Goal: Task Accomplishment & Management: Use online tool/utility

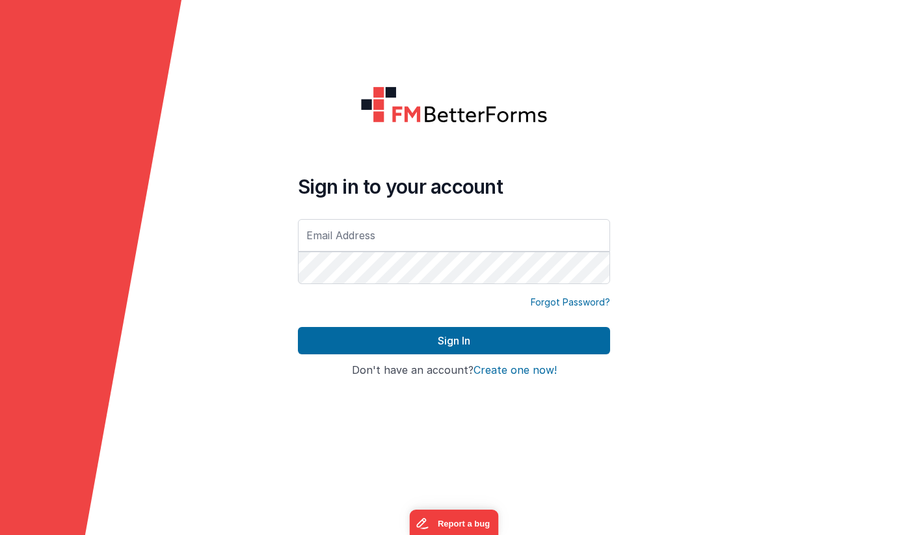
type input "J"
type input "[PERSON_NAME][EMAIL_ADDRESS][DOMAIN_NAME]"
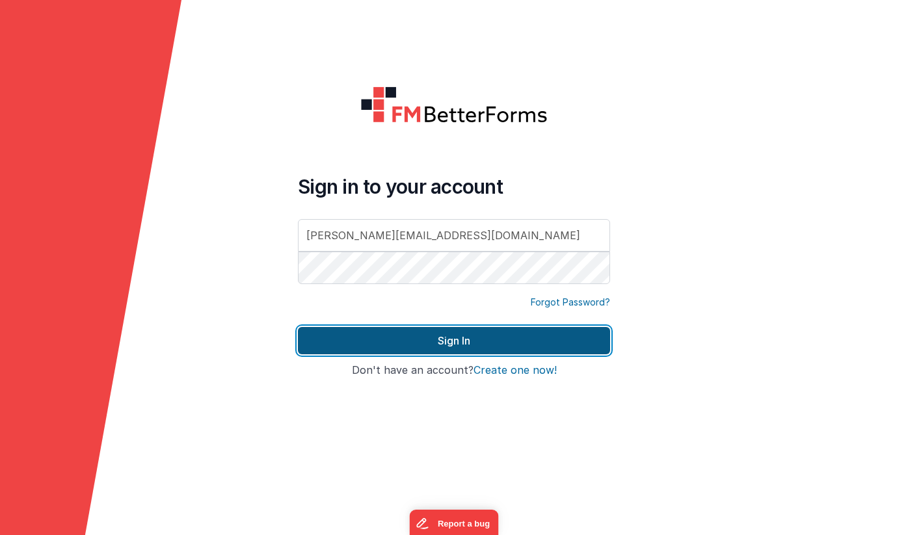
click at [402, 340] on button "Sign In" at bounding box center [454, 340] width 312 height 27
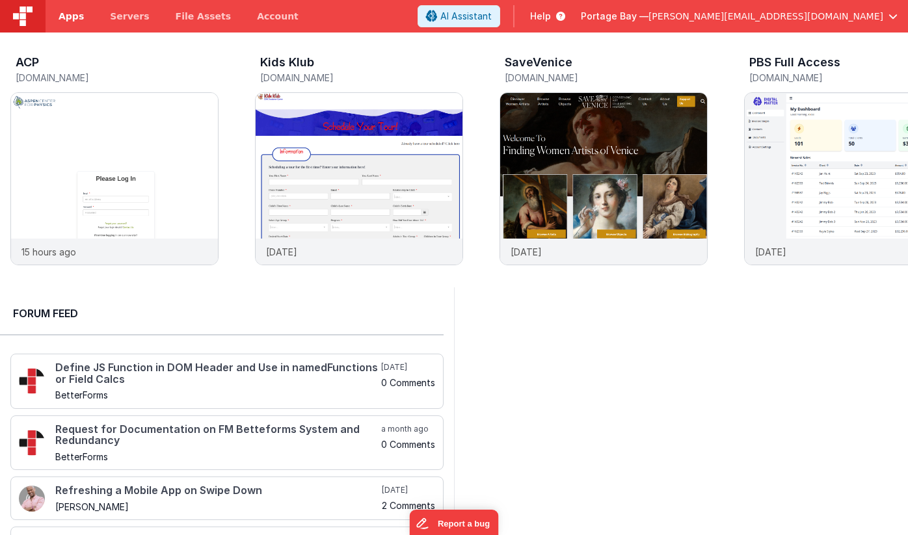
click at [68, 13] on span "Apps" at bounding box center [71, 16] width 25 height 13
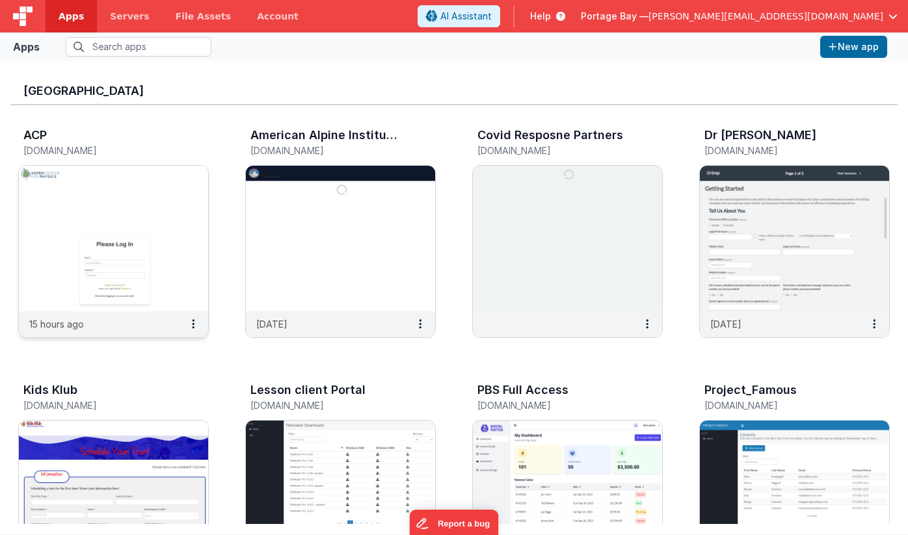
click at [133, 199] on img at bounding box center [113, 239] width 189 height 146
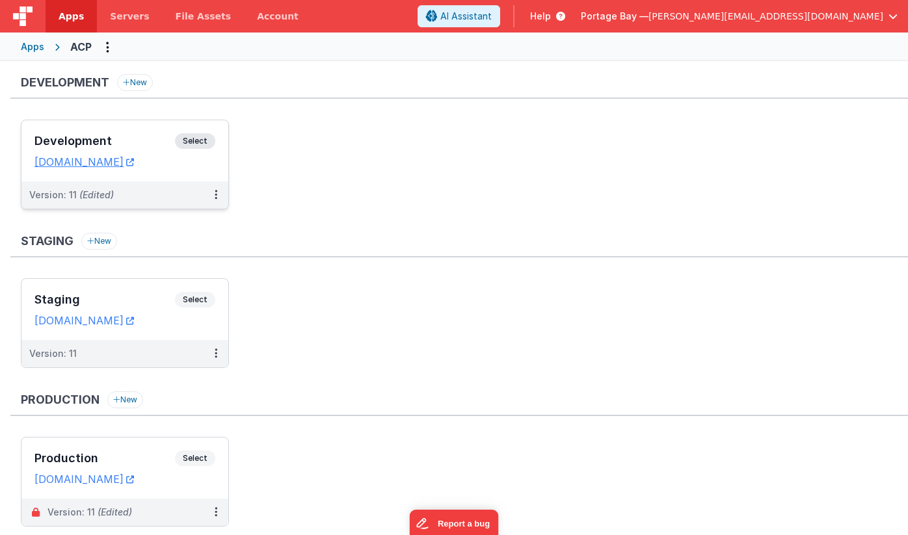
click at [199, 140] on span "Select" at bounding box center [195, 141] width 40 height 16
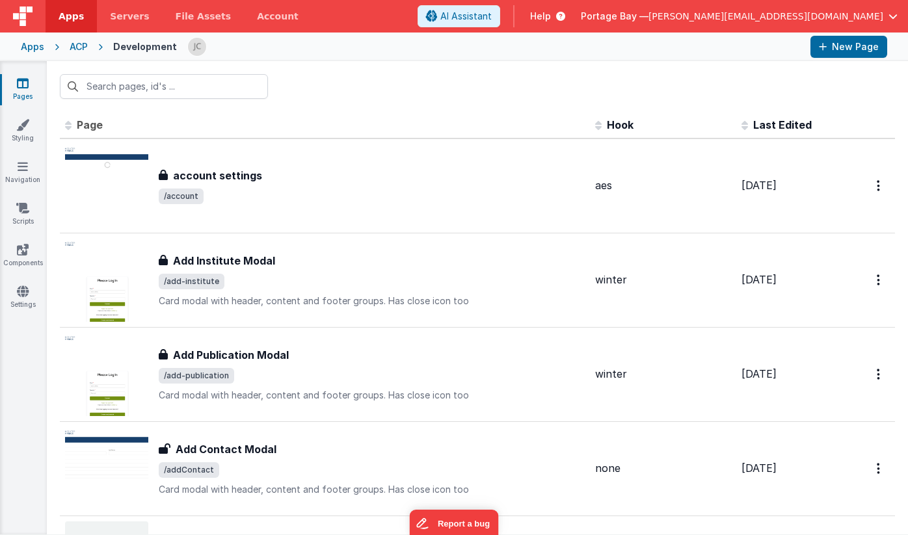
click at [69, 15] on span "Apps" at bounding box center [71, 16] width 25 height 13
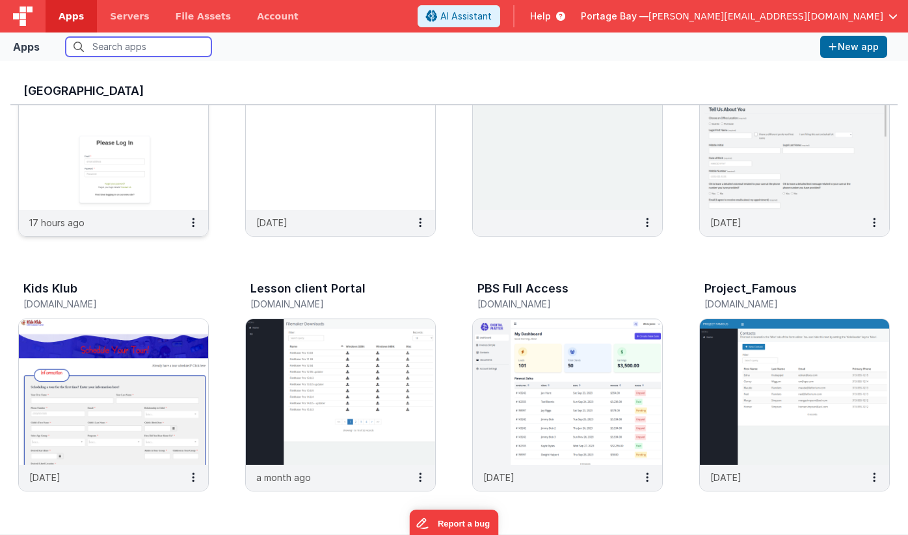
scroll to position [108, 0]
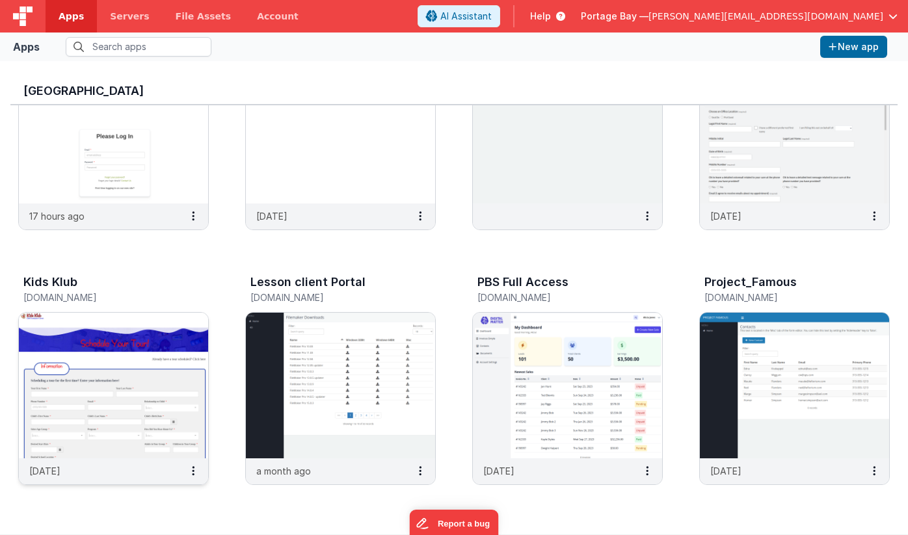
click at [128, 349] on img at bounding box center [113, 386] width 189 height 146
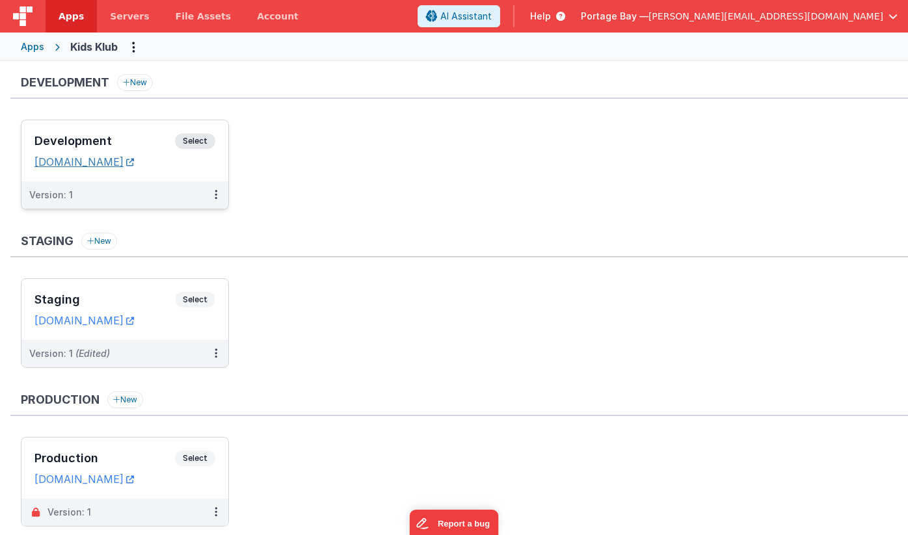
click at [116, 161] on link "[DOMAIN_NAME]" at bounding box center [83, 161] width 99 height 13
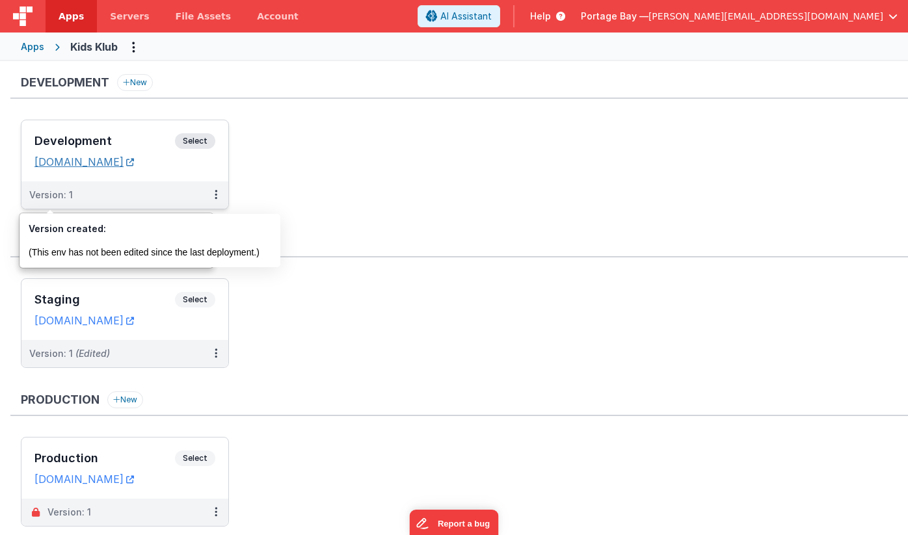
click at [81, 160] on link "[DOMAIN_NAME]" at bounding box center [83, 161] width 99 height 13
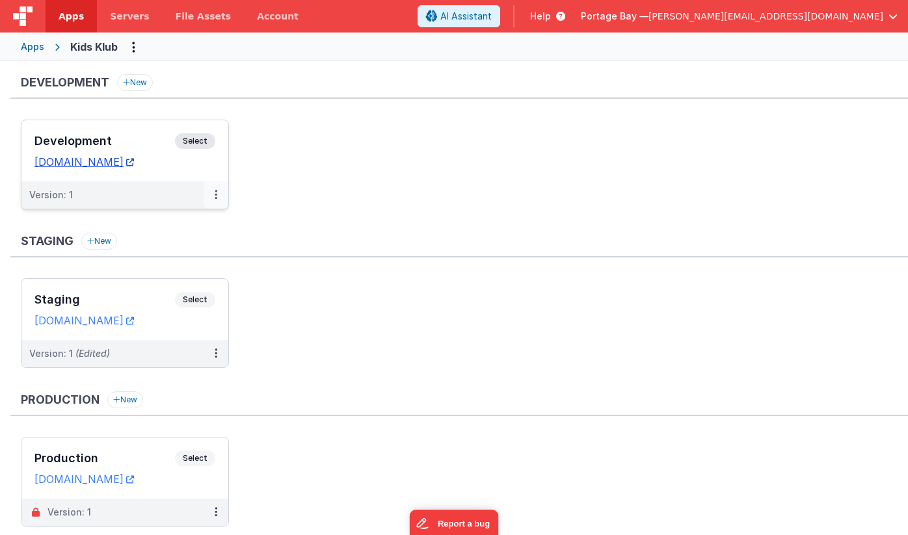
scroll to position [5, 0]
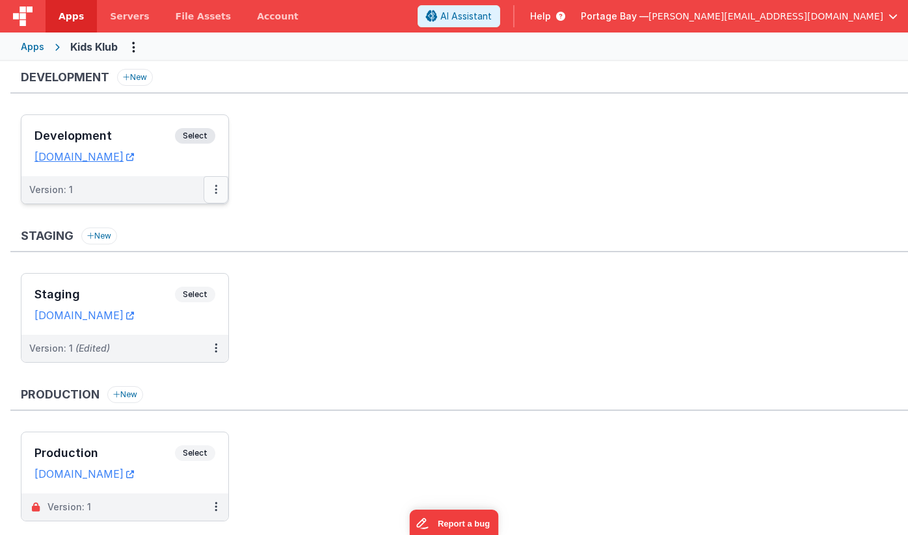
click at [213, 191] on button at bounding box center [216, 189] width 25 height 27
click at [191, 215] on link "Edit" at bounding box center [171, 218] width 114 height 23
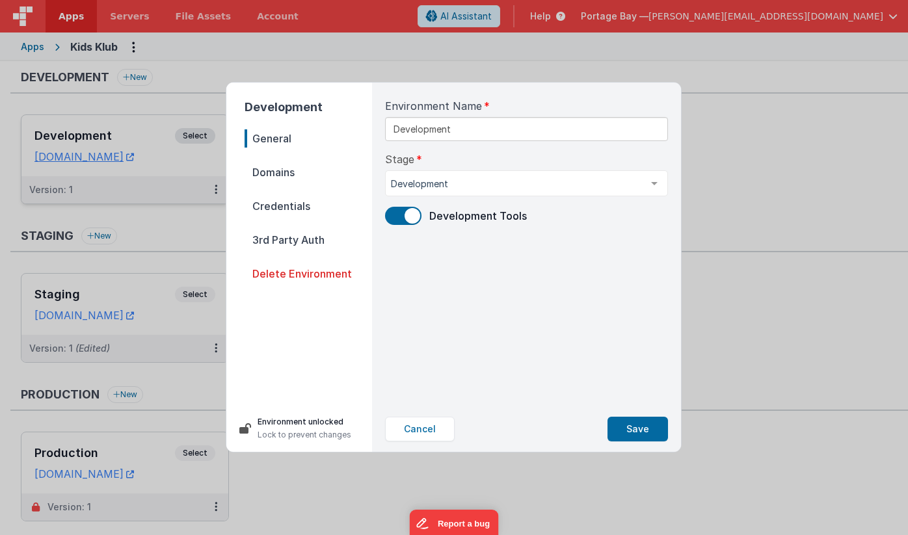
click at [269, 172] on span "Domains" at bounding box center [308, 172] width 127 height 18
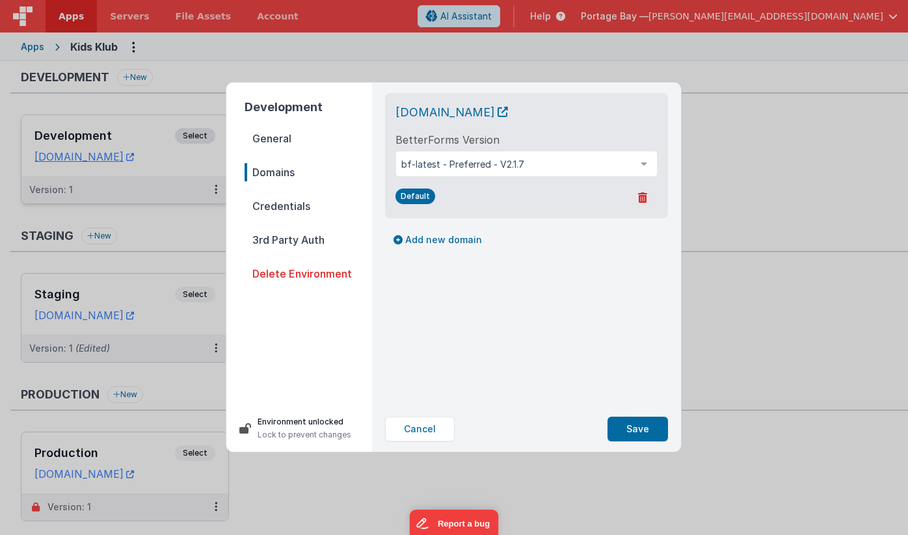
click at [266, 207] on span "Credentials" at bounding box center [308, 206] width 127 height 18
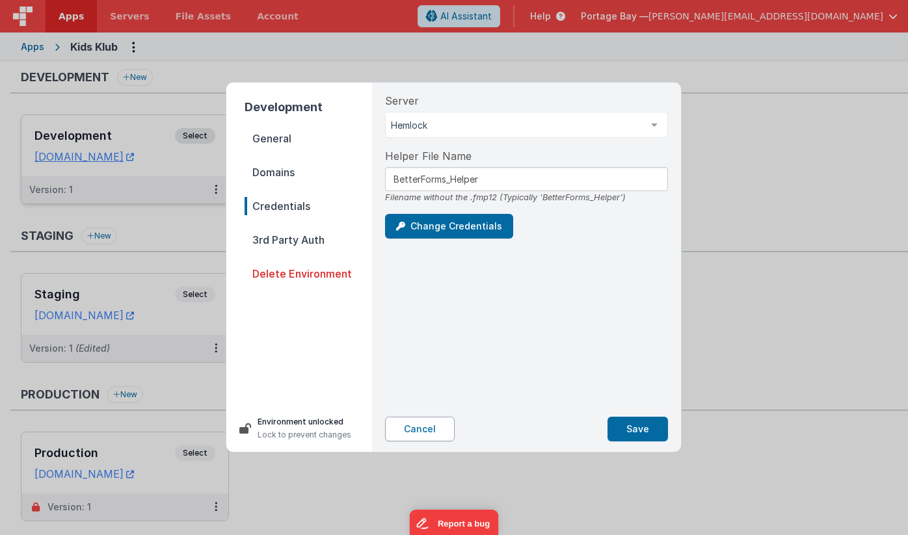
click at [436, 434] on button "Cancel" at bounding box center [420, 429] width 70 height 25
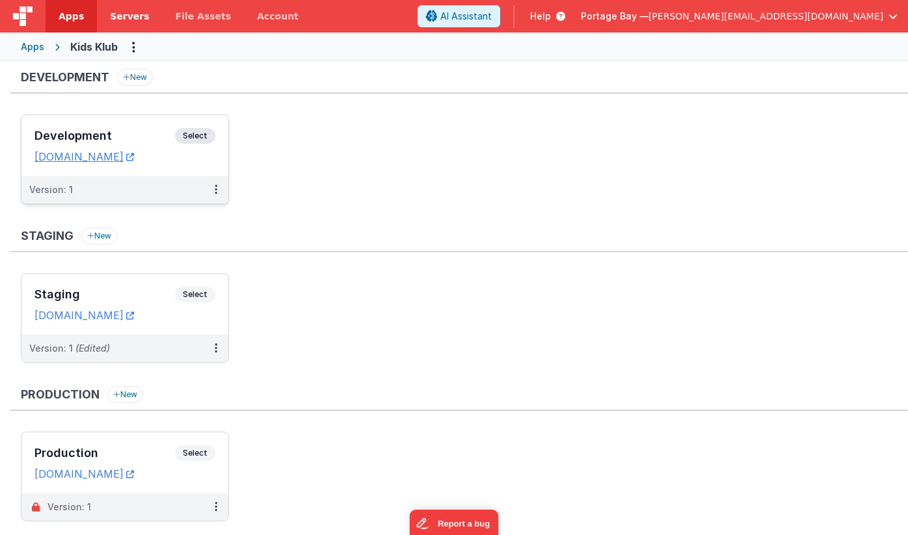
click at [127, 17] on span "Servers" at bounding box center [129, 16] width 39 height 13
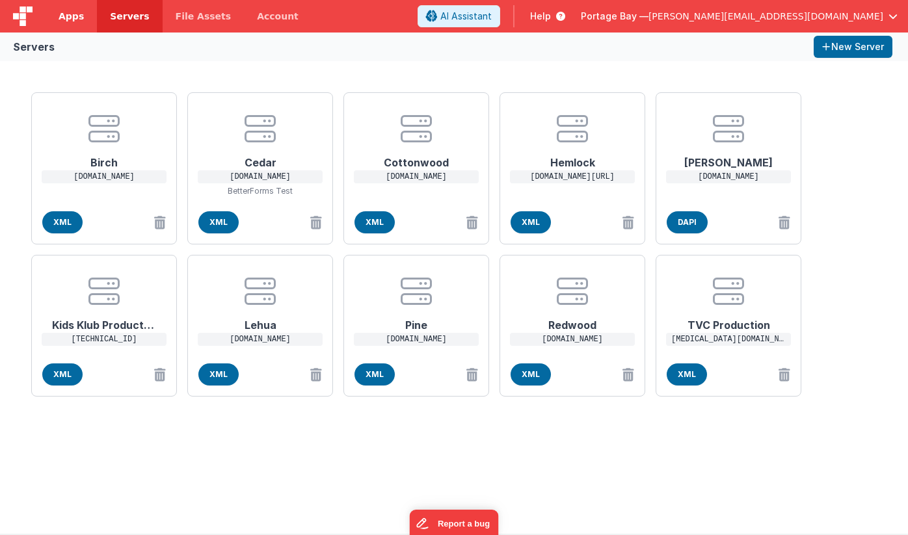
click at [64, 8] on link "Apps" at bounding box center [71, 16] width 51 height 33
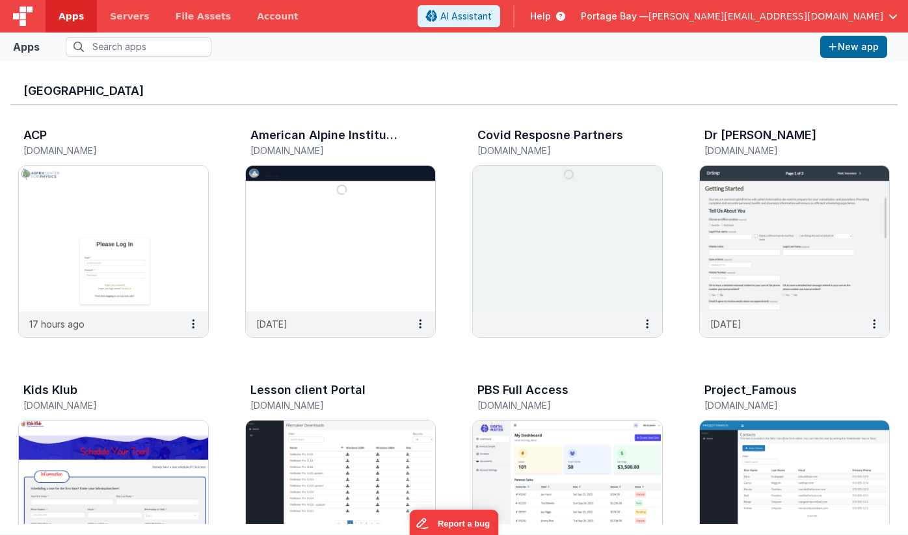
click at [648, 14] on span "Portage Bay —" at bounding box center [615, 16] width 68 height 13
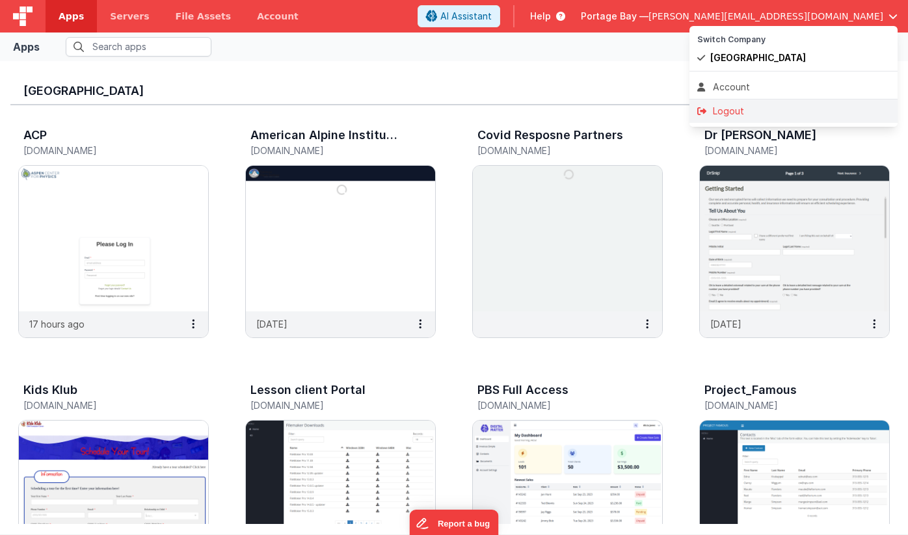
click at [733, 114] on div "Logout" at bounding box center [793, 111] width 192 height 13
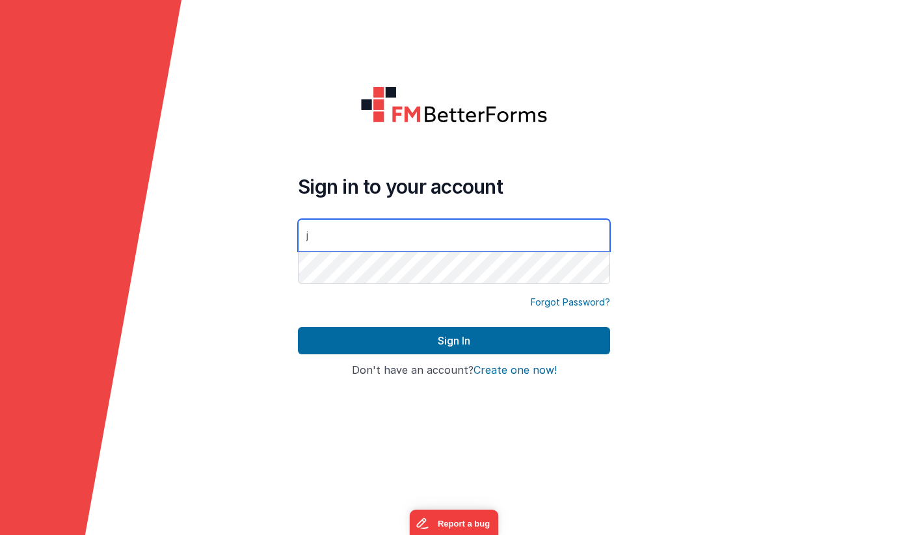
type input "[PERSON_NAME][EMAIL_ADDRESS][DOMAIN_NAME]"
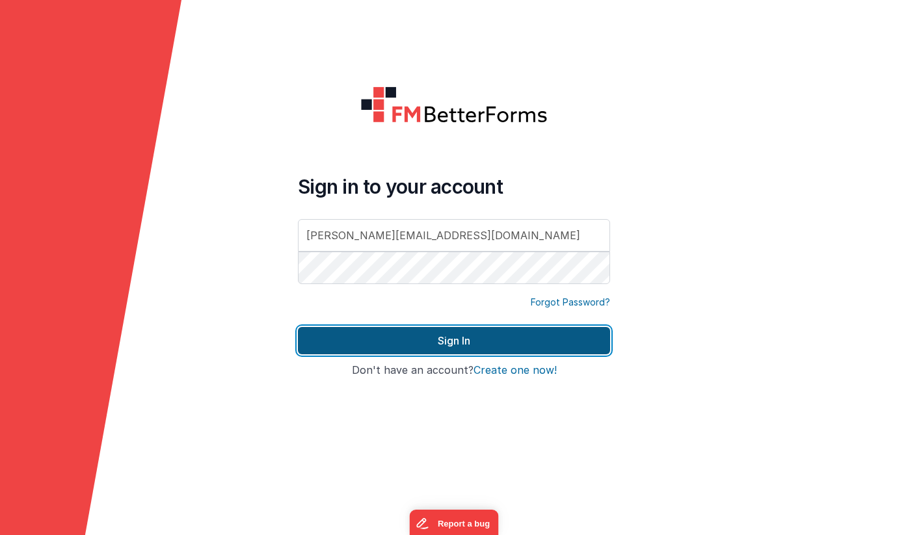
click at [453, 343] on button "Sign In" at bounding box center [454, 340] width 312 height 27
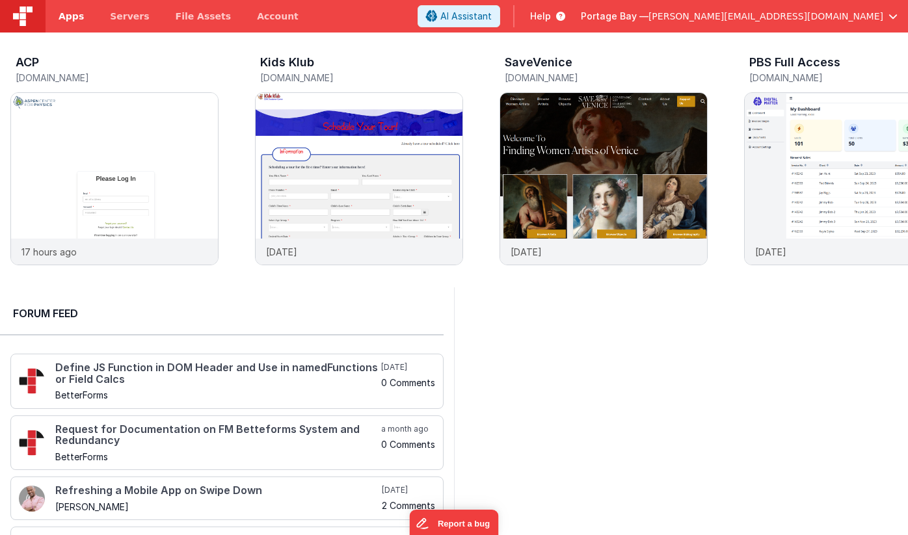
click at [72, 16] on span "Apps" at bounding box center [71, 16] width 25 height 13
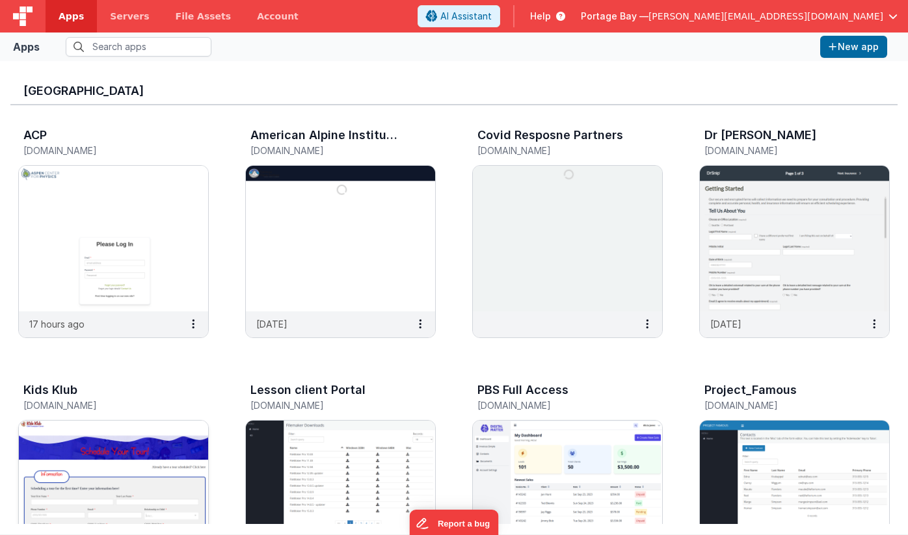
click at [119, 448] on img at bounding box center [113, 494] width 189 height 146
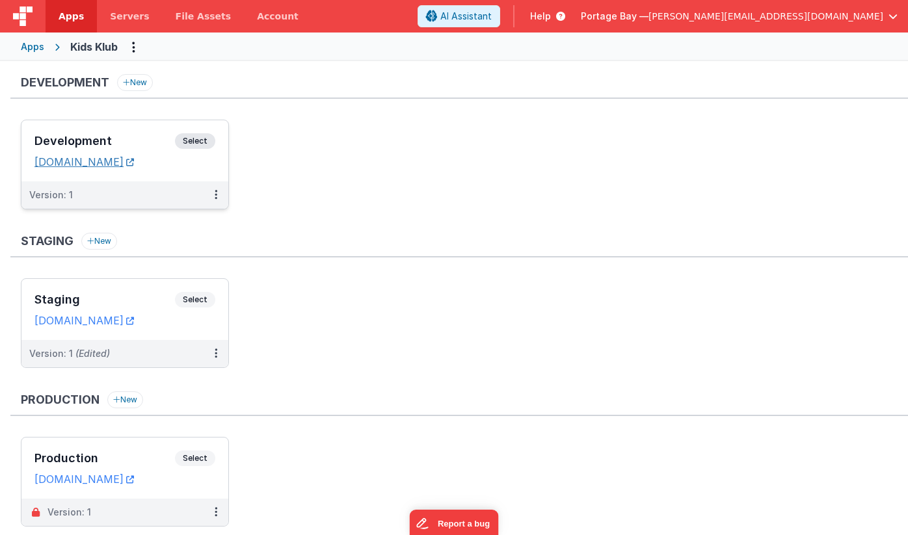
click at [117, 165] on link "[DOMAIN_NAME]" at bounding box center [83, 161] width 99 height 13
click at [105, 481] on link "[DOMAIN_NAME]" at bounding box center [83, 479] width 99 height 13
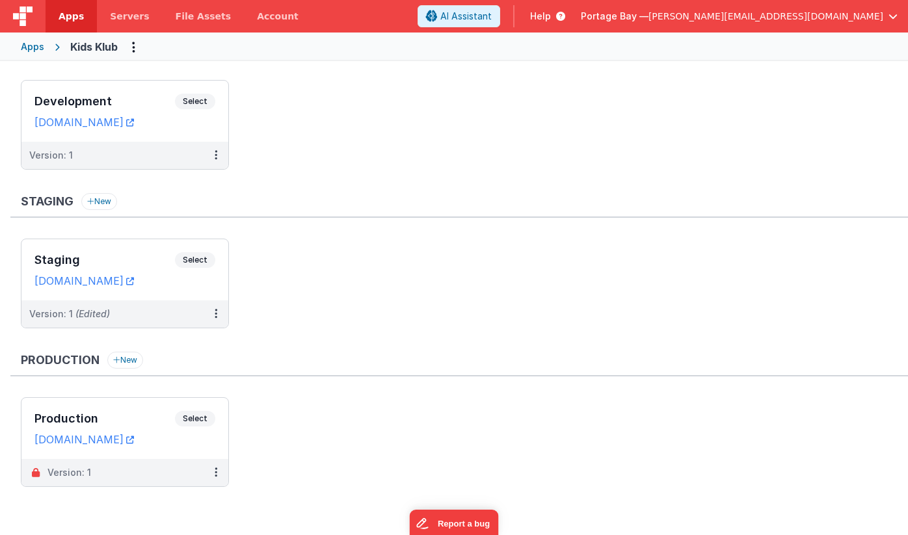
click at [68, 19] on span "Apps" at bounding box center [71, 16] width 25 height 13
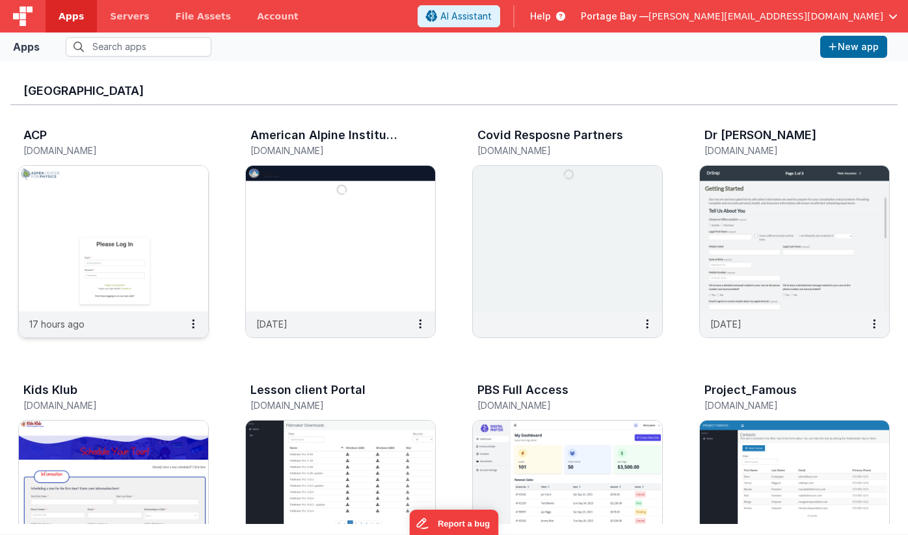
click at [97, 191] on img at bounding box center [113, 239] width 189 height 146
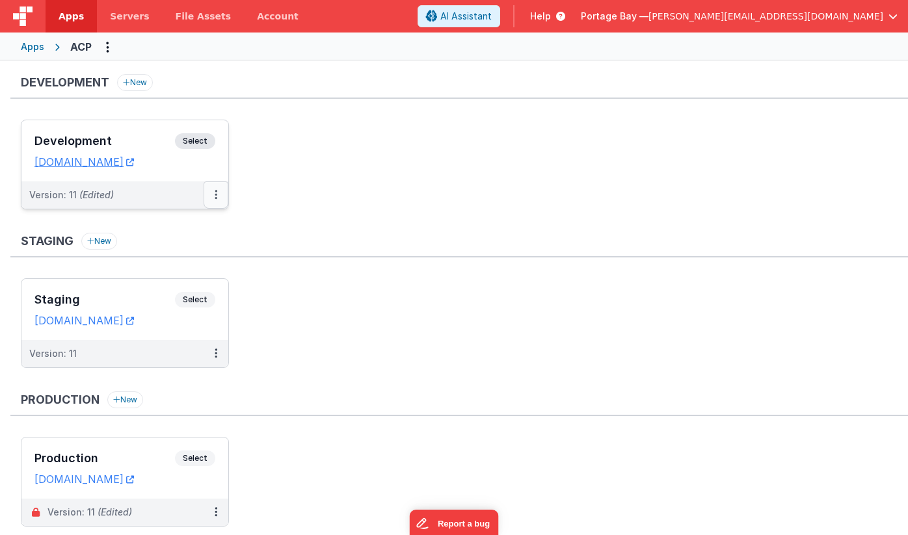
click at [217, 196] on button at bounding box center [216, 194] width 25 height 27
click at [183, 267] on link "Deploy..." at bounding box center [171, 270] width 114 height 23
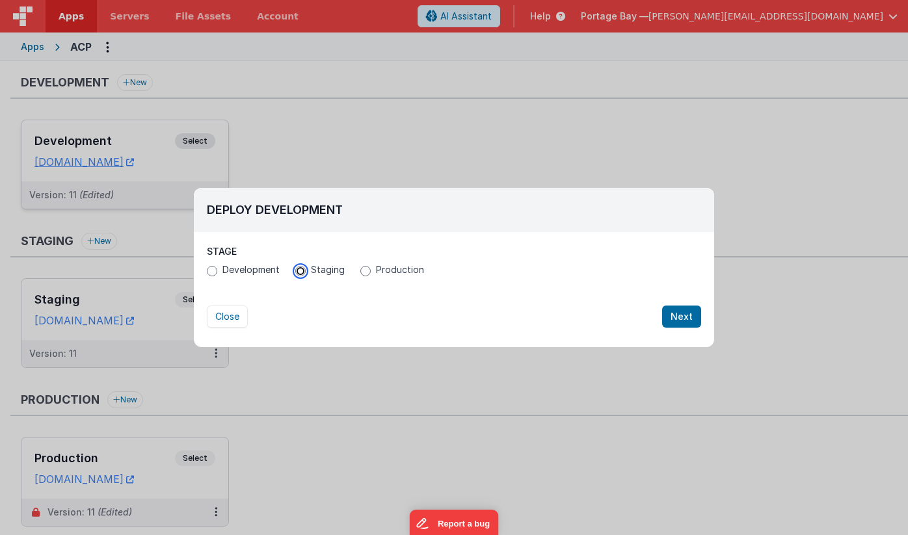
click at [299, 271] on input "Staging" at bounding box center [300, 271] width 10 height 10
radio input "true"
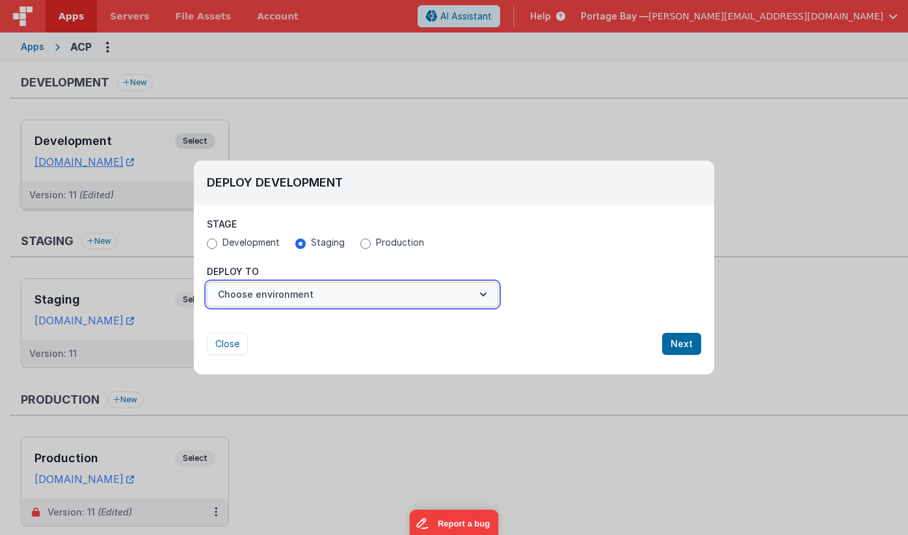
click at [331, 296] on button "Choose environment" at bounding box center [352, 294] width 291 height 25
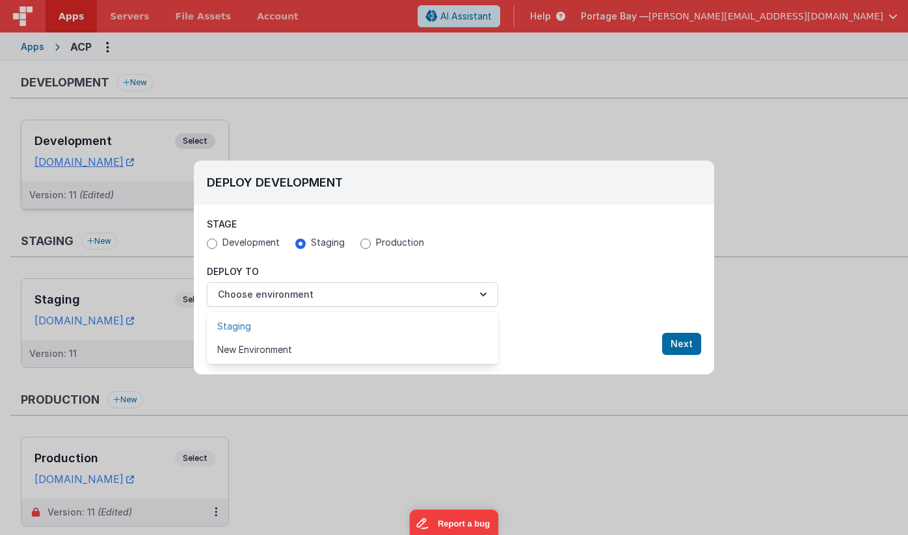
click at [336, 325] on link "Staging" at bounding box center [352, 326] width 291 height 23
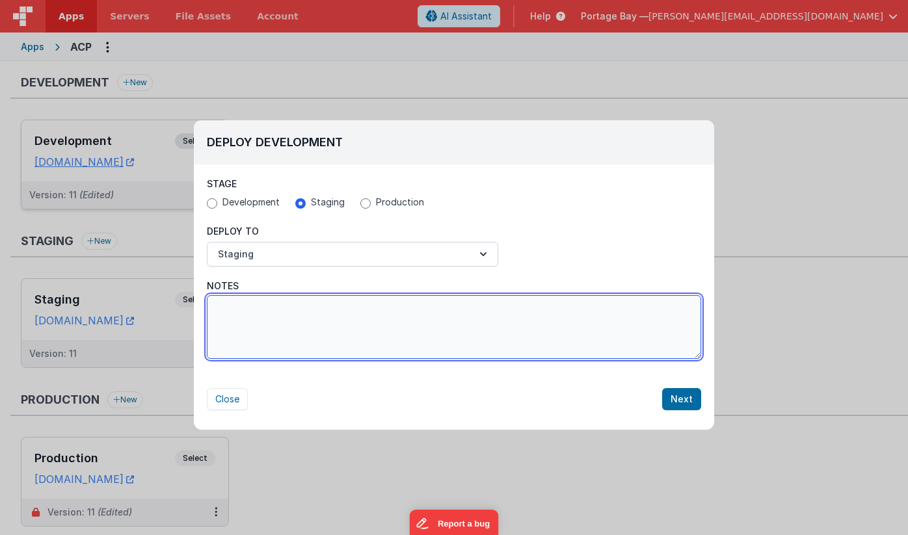
click at [288, 315] on textarea "Notes" at bounding box center [454, 327] width 494 height 64
click at [216, 309] on textarea "JC - Online Invoice Payment Support" at bounding box center [454, 327] width 494 height 64
type textarea "[DATE] - JC - Online Invoice Payment Support"
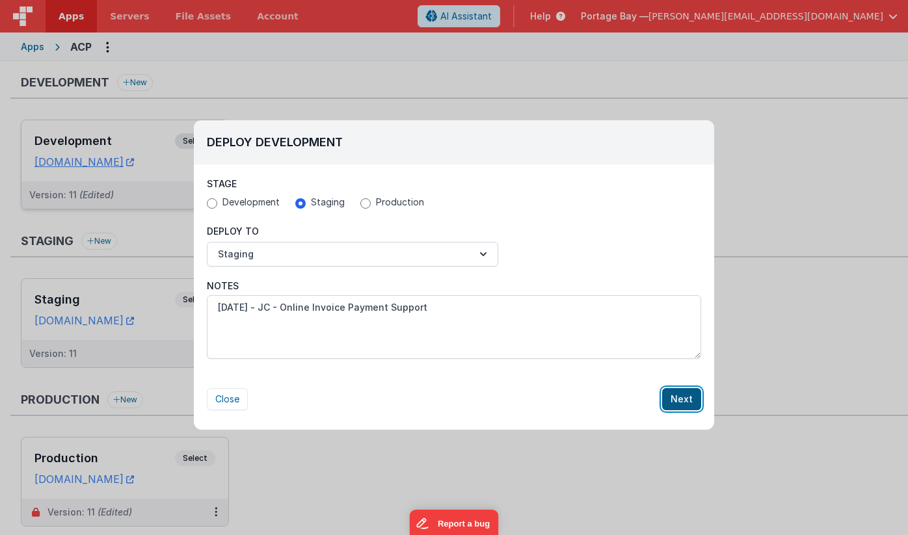
click at [678, 397] on button "Next" at bounding box center [681, 399] width 39 height 22
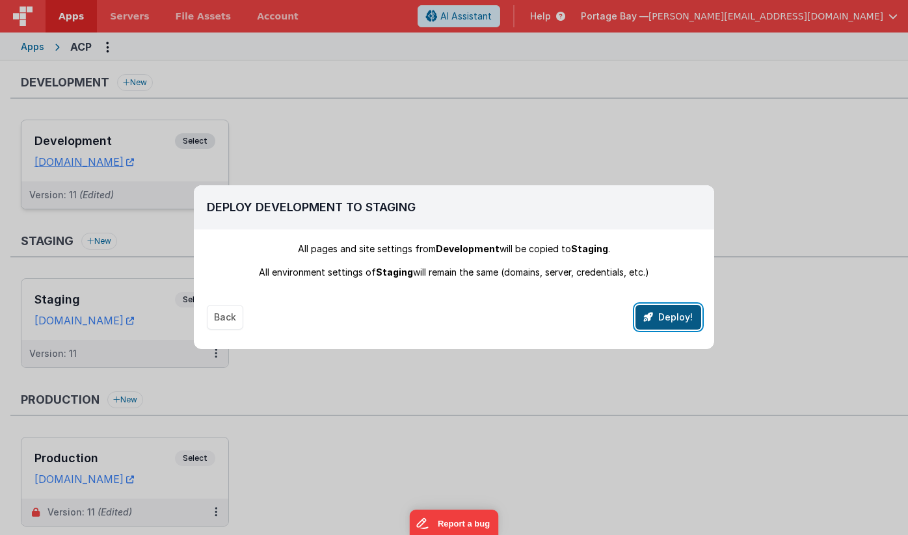
click at [669, 319] on button "Deploy!" at bounding box center [668, 317] width 66 height 25
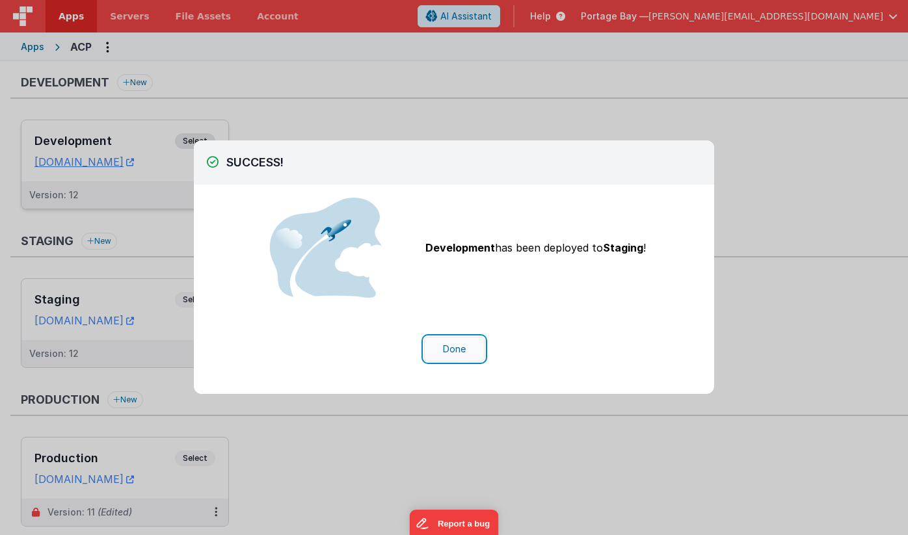
click at [454, 350] on button "Done" at bounding box center [454, 349] width 60 height 25
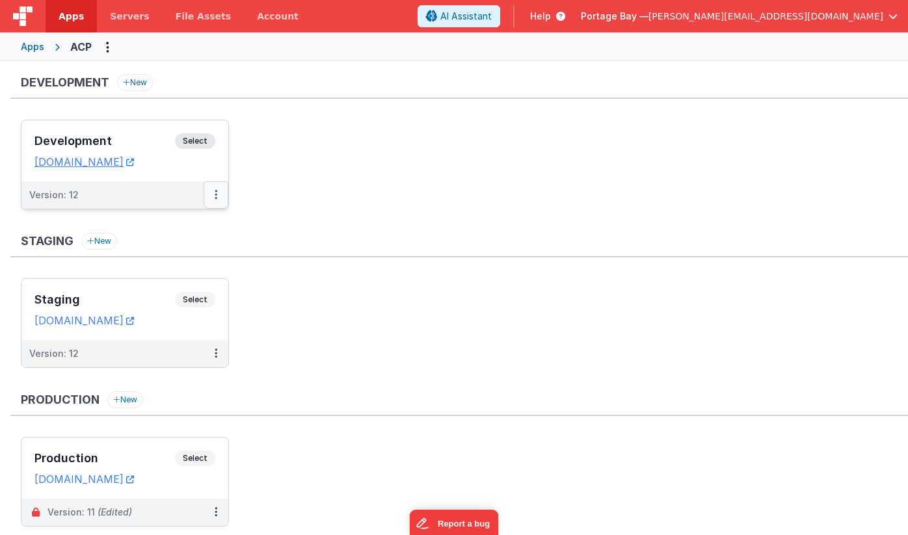
click at [213, 191] on button at bounding box center [216, 194] width 25 height 27
click at [155, 243] on link "Deploy..." at bounding box center [171, 247] width 114 height 23
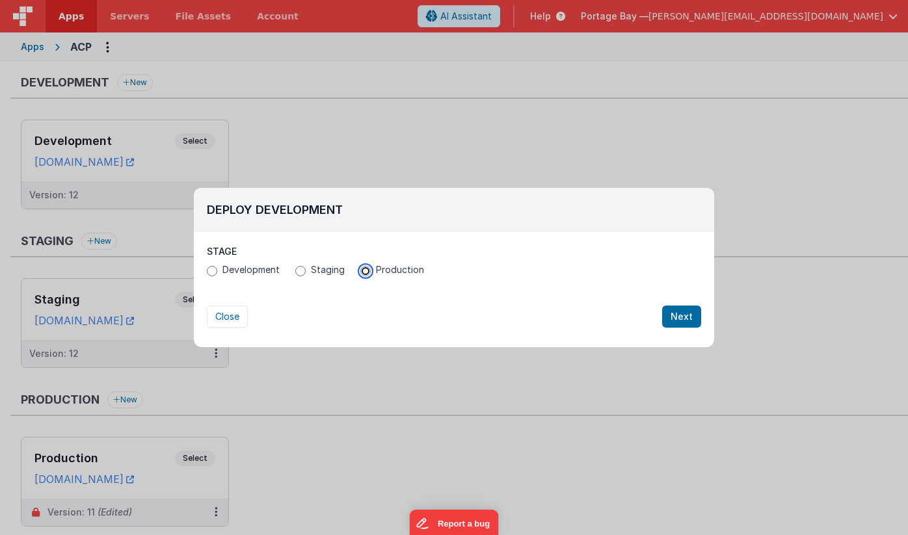
click at [365, 272] on input "Production" at bounding box center [365, 271] width 10 height 10
radio input "true"
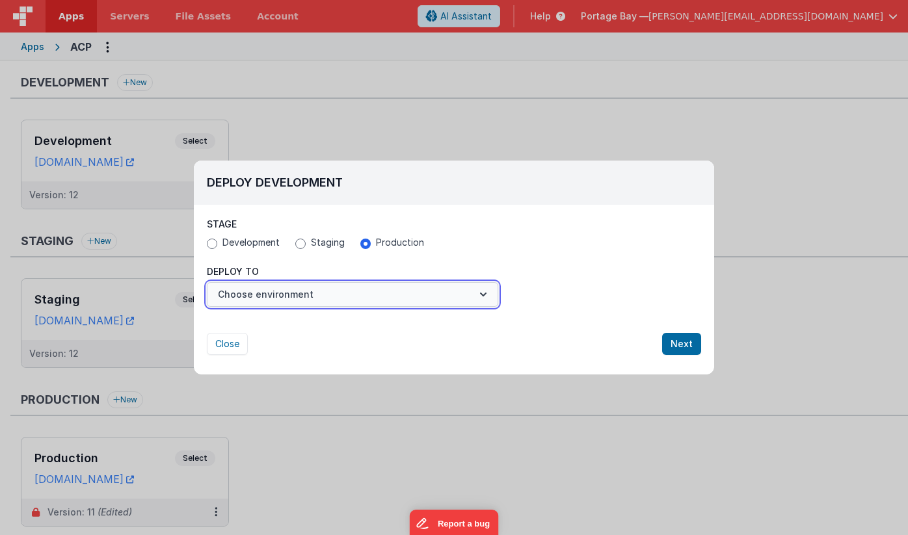
click at [325, 298] on button "Choose environment" at bounding box center [352, 294] width 291 height 25
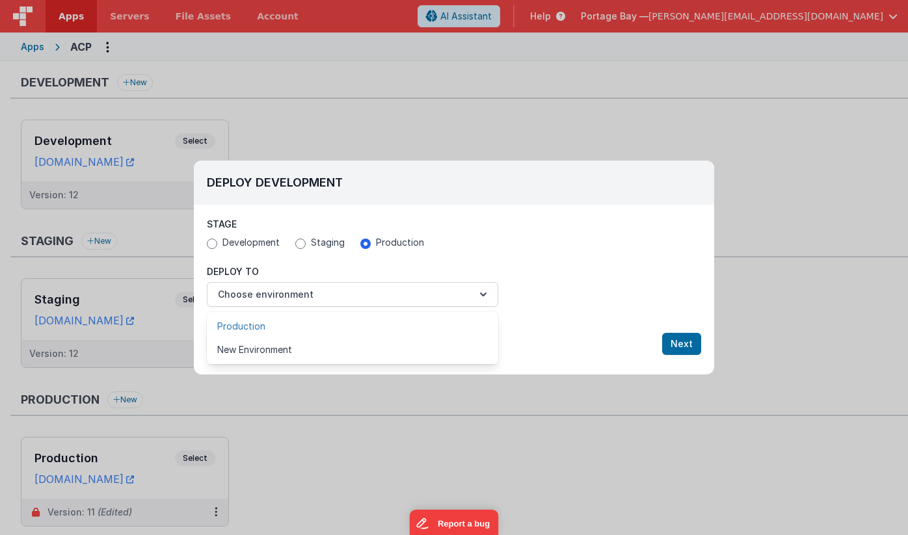
click at [317, 322] on link "Production" at bounding box center [352, 326] width 291 height 23
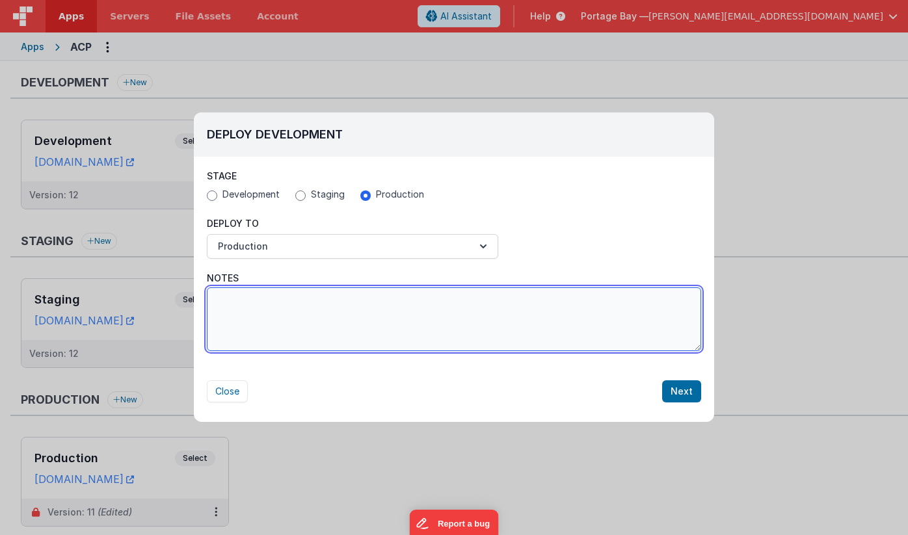
click at [359, 308] on textarea "Notes" at bounding box center [454, 319] width 494 height 64
type textarea "[DATE] - JC - Online invoice payment support features"
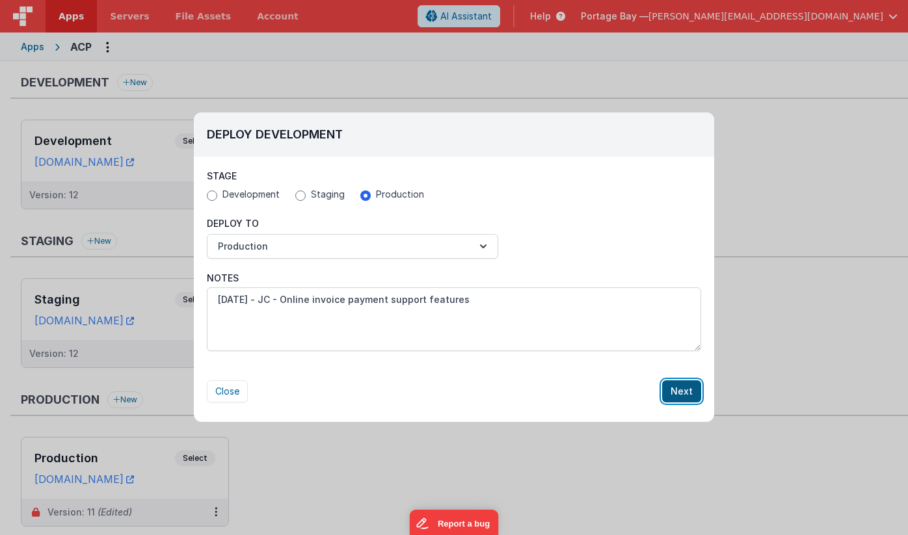
click at [685, 393] on button "Next" at bounding box center [681, 391] width 39 height 22
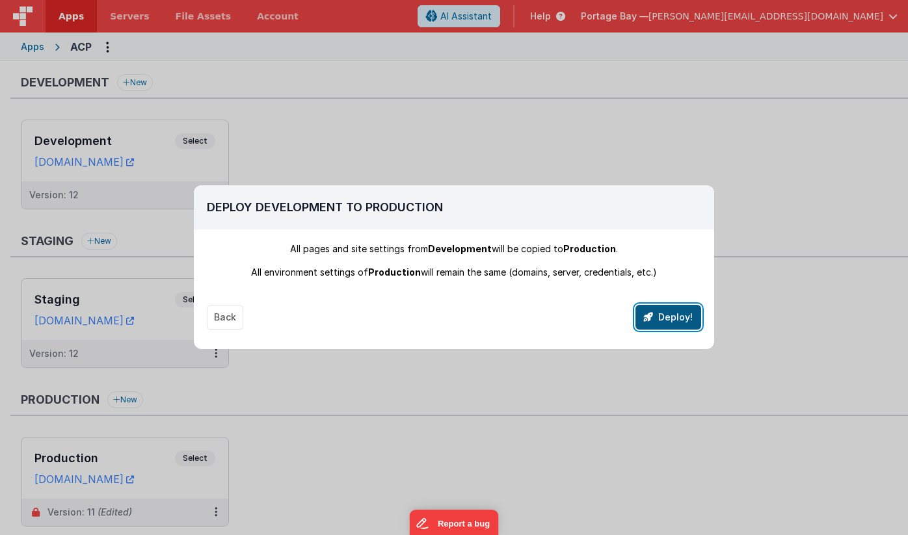
click at [672, 314] on button "Deploy!" at bounding box center [668, 317] width 66 height 25
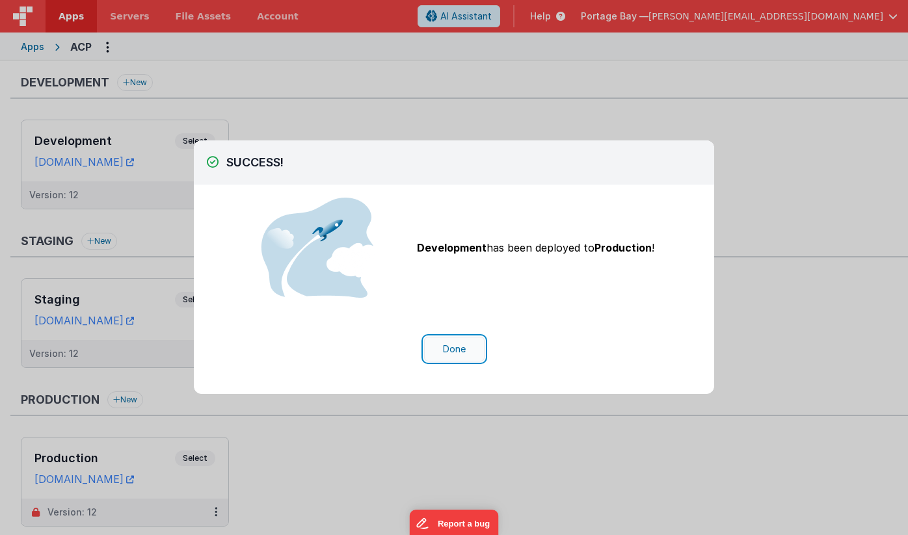
click at [451, 347] on button "Done" at bounding box center [454, 349] width 60 height 25
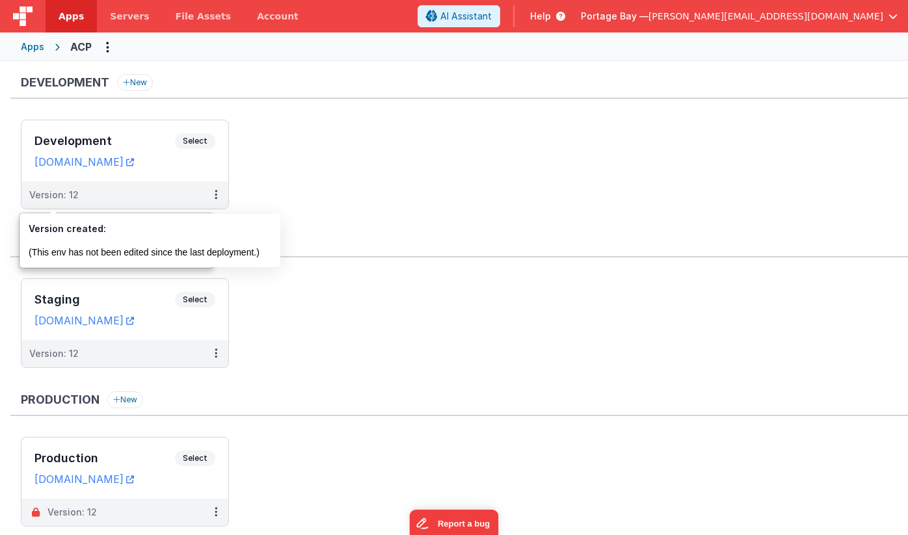
click at [70, 15] on span "Apps" at bounding box center [71, 16] width 25 height 13
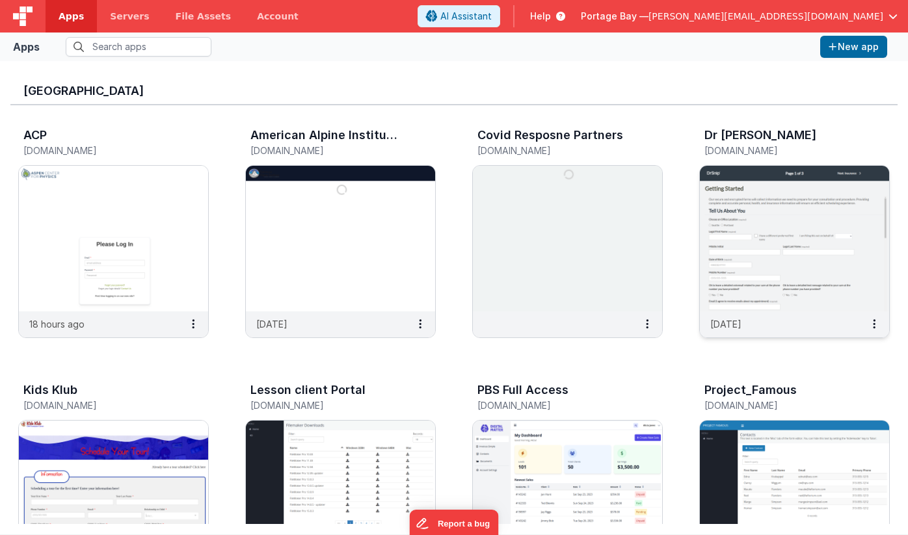
click at [786, 203] on img at bounding box center [794, 239] width 189 height 146
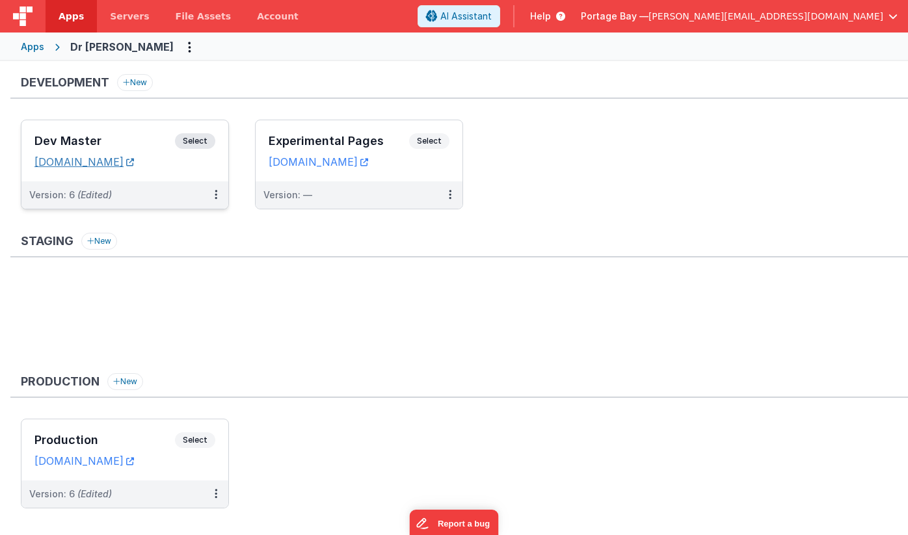
click at [129, 163] on link "[DOMAIN_NAME]" at bounding box center [83, 161] width 99 height 13
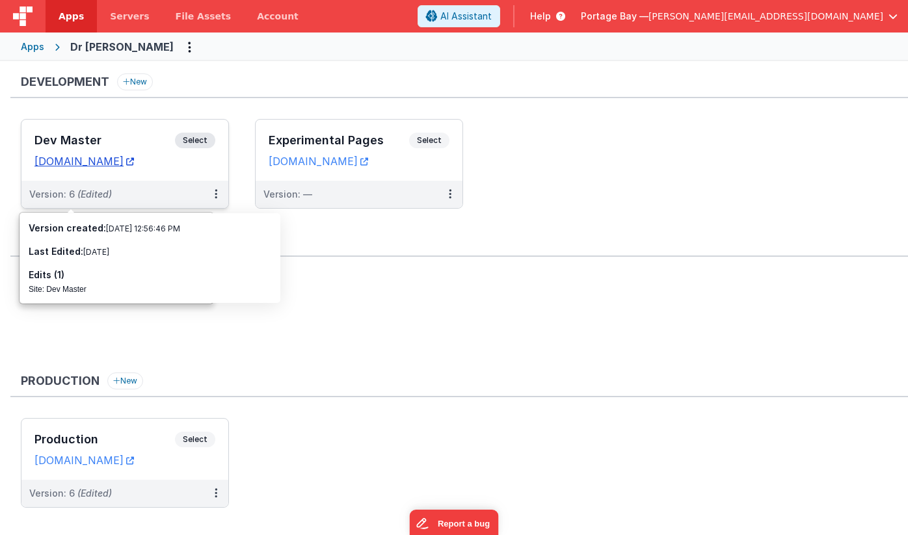
scroll to position [2, 0]
click at [196, 141] on span "Select" at bounding box center [195, 139] width 40 height 16
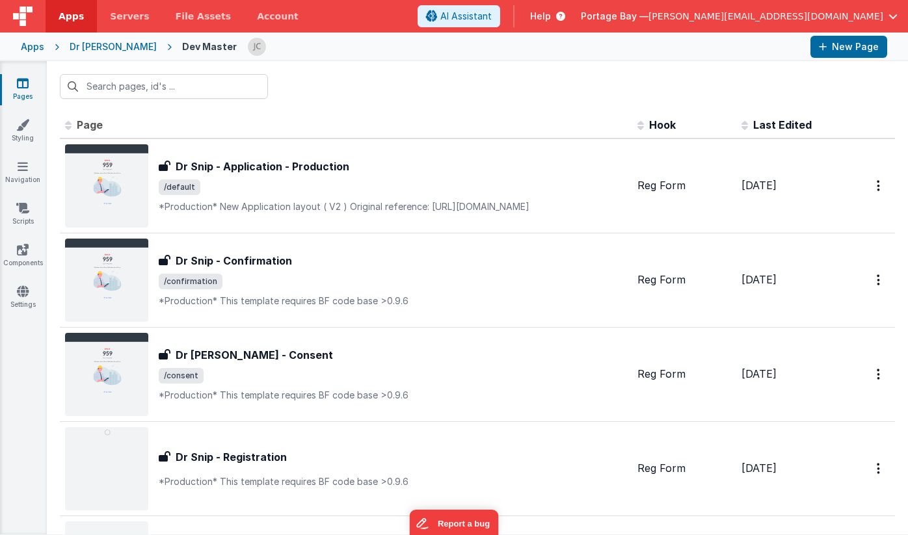
click at [83, 44] on div "Dr [PERSON_NAME]" at bounding box center [113, 46] width 87 height 13
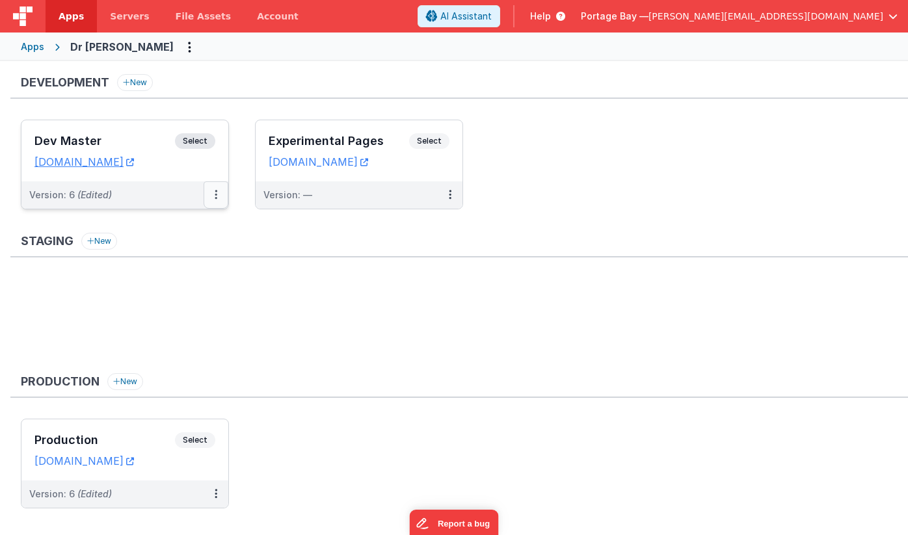
click at [215, 195] on icon at bounding box center [216, 194] width 3 height 1
click at [169, 223] on link "Edit" at bounding box center [171, 224] width 114 height 23
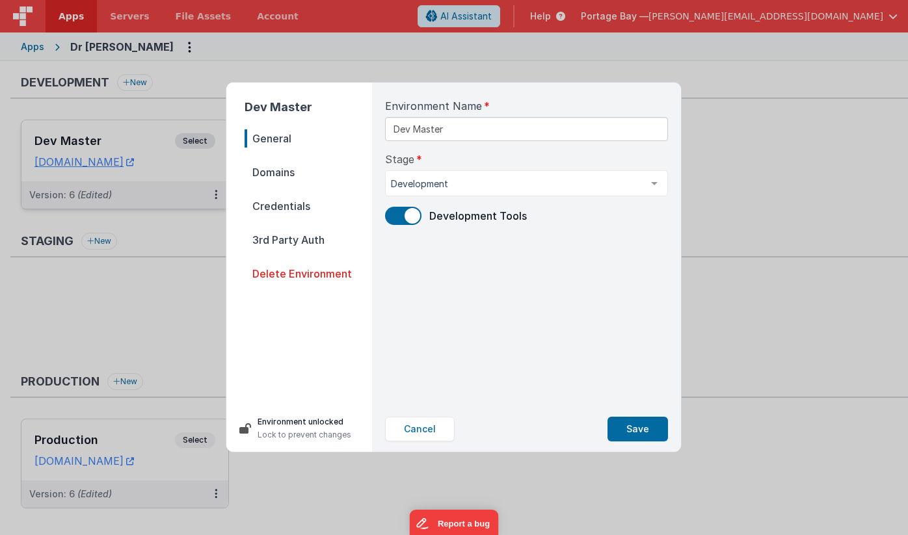
click at [282, 170] on span "Domains" at bounding box center [308, 172] width 127 height 18
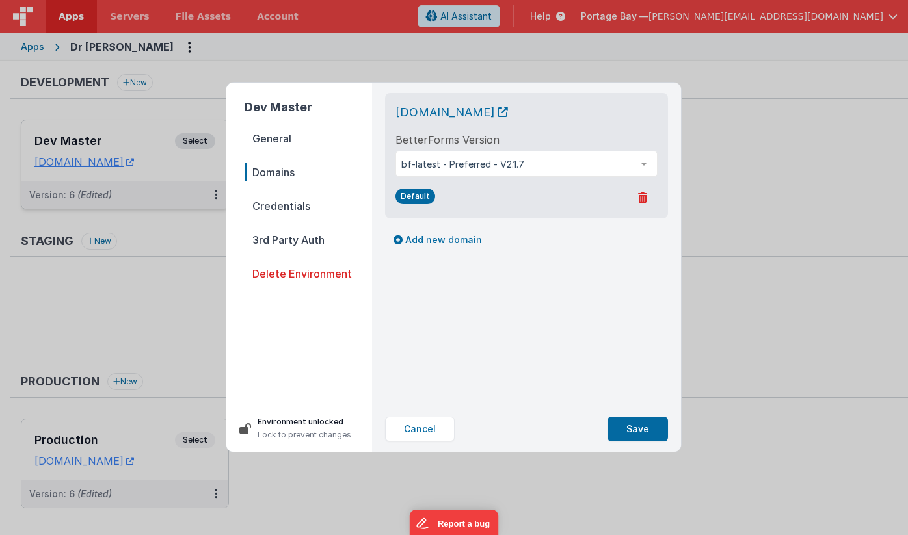
click at [281, 205] on span "Credentials" at bounding box center [308, 206] width 127 height 18
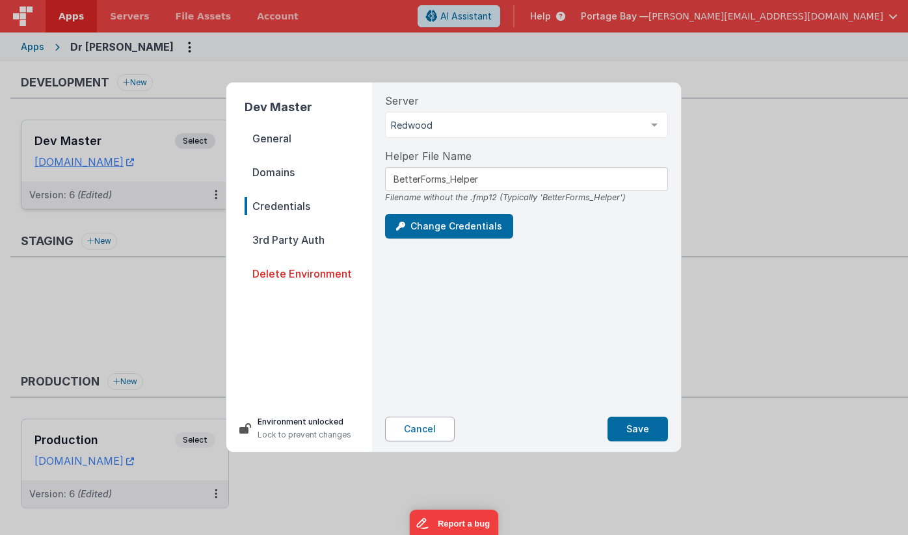
click at [422, 426] on button "Cancel" at bounding box center [420, 429] width 70 height 25
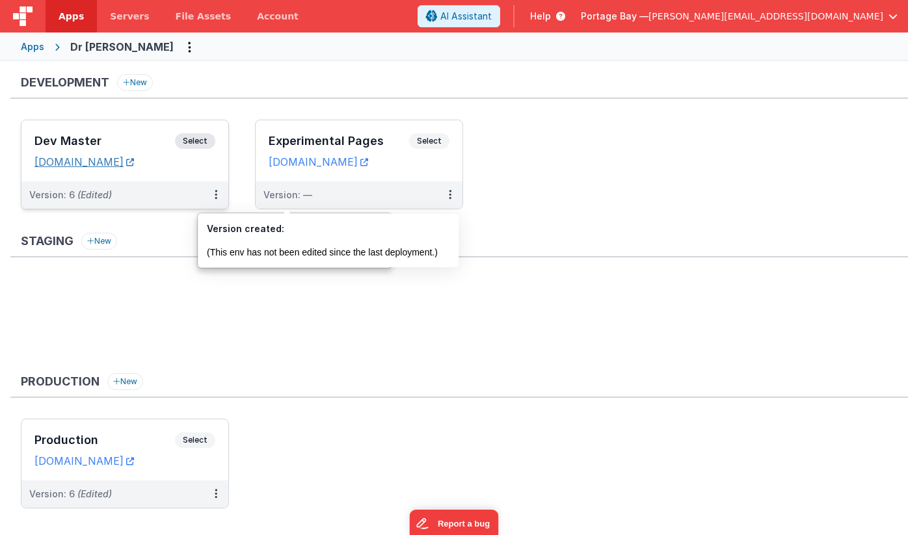
click at [94, 163] on link "[DOMAIN_NAME]" at bounding box center [83, 161] width 99 height 13
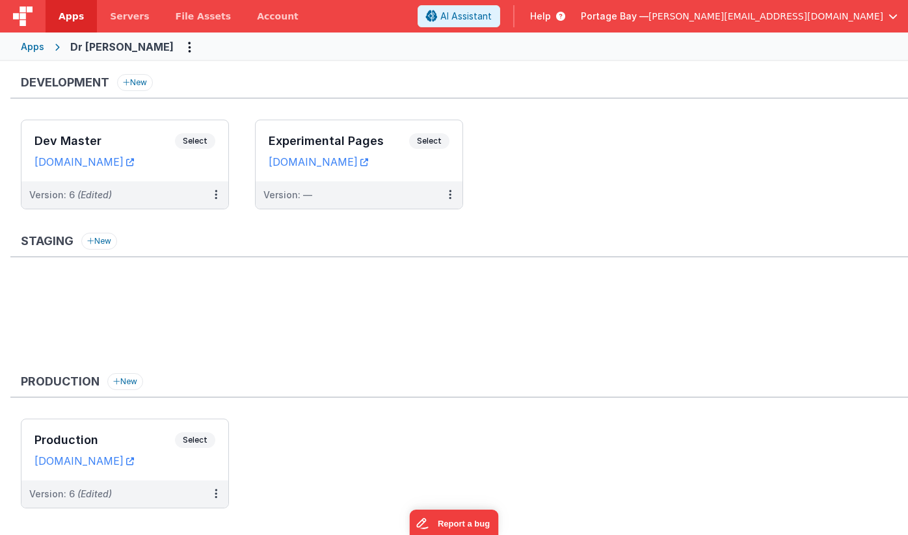
click at [68, 18] on span "Apps" at bounding box center [71, 16] width 25 height 13
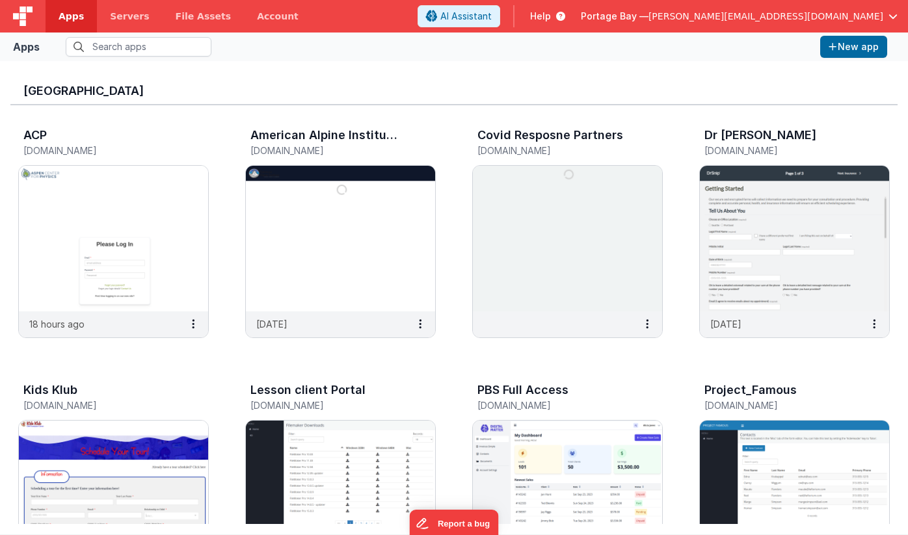
click at [69, 12] on span "Apps" at bounding box center [71, 16] width 25 height 13
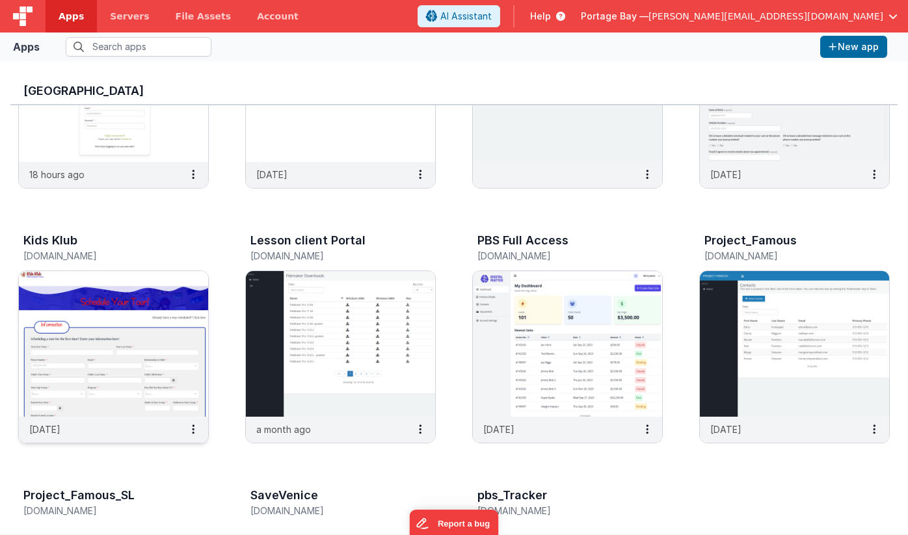
scroll to position [159, 0]
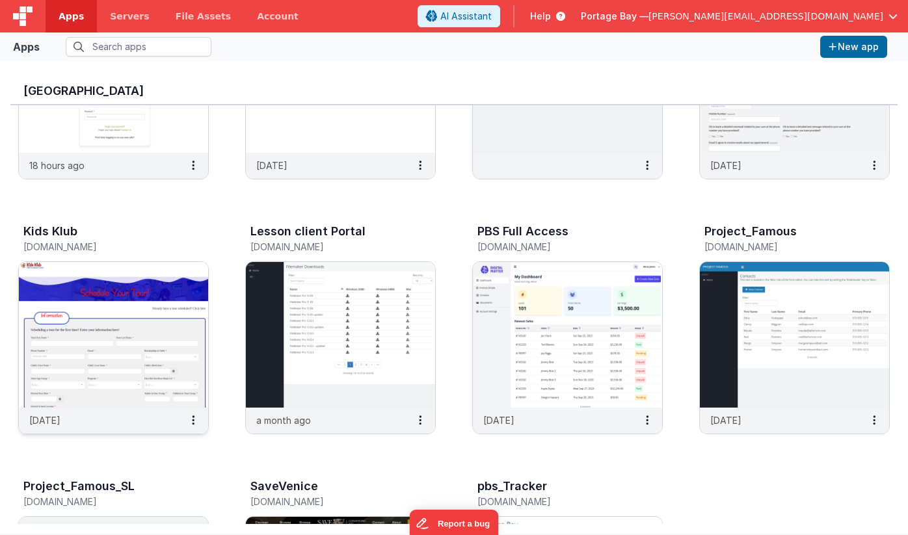
click at [103, 285] on img at bounding box center [113, 335] width 189 height 146
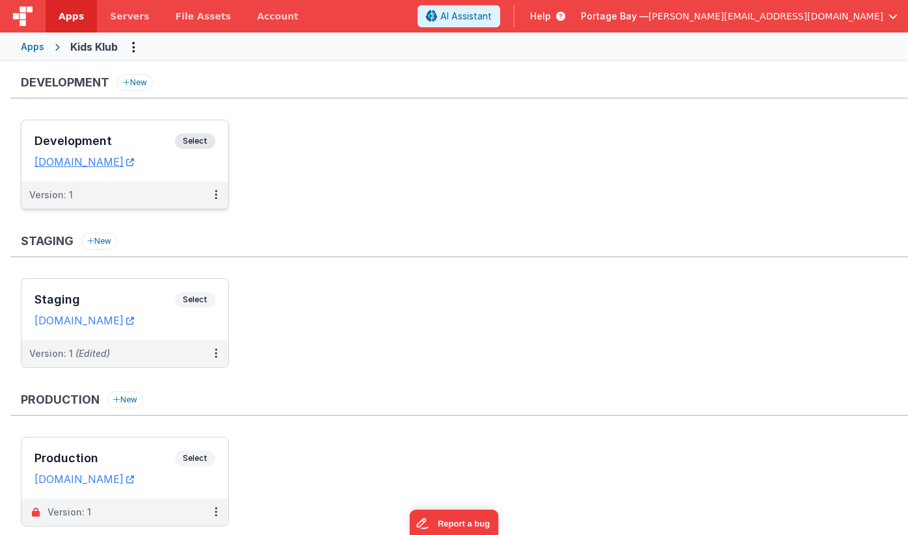
click at [199, 142] on span "Select" at bounding box center [195, 141] width 40 height 16
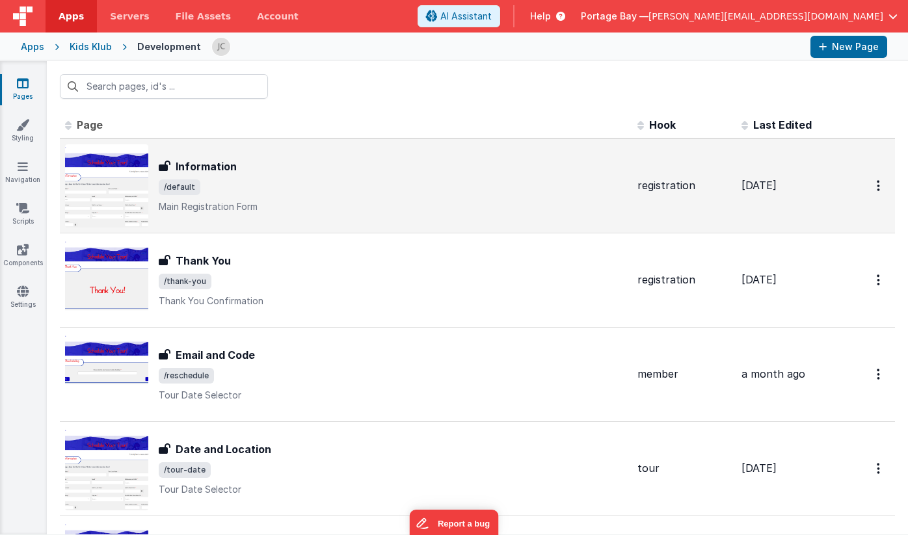
click at [351, 162] on div "Information" at bounding box center [393, 167] width 468 height 16
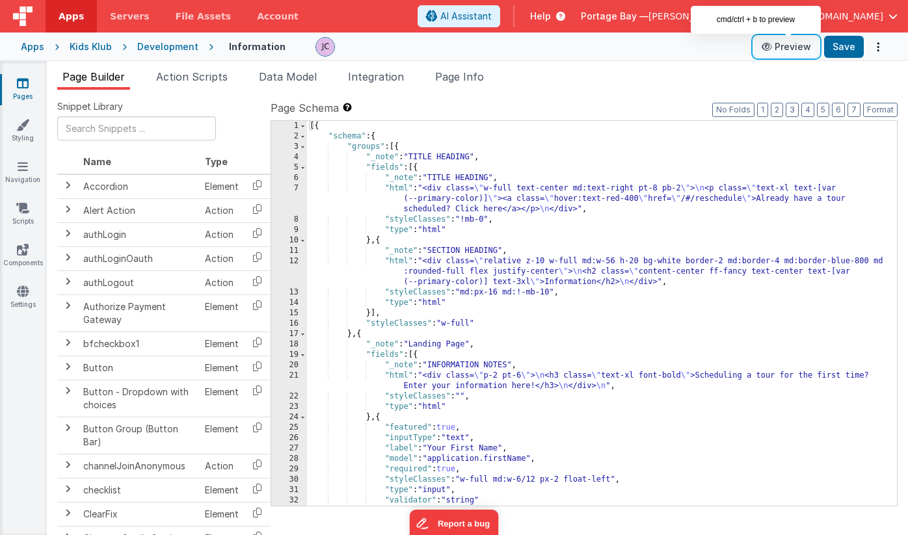
click at [793, 45] on button "Preview" at bounding box center [786, 46] width 65 height 21
click at [91, 51] on div "Kids Klub" at bounding box center [91, 46] width 42 height 13
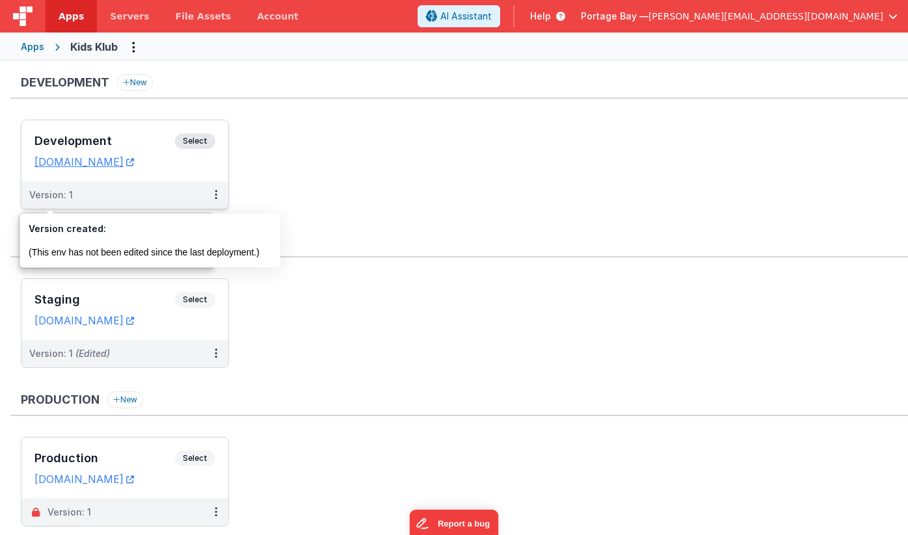
scroll to position [10, 0]
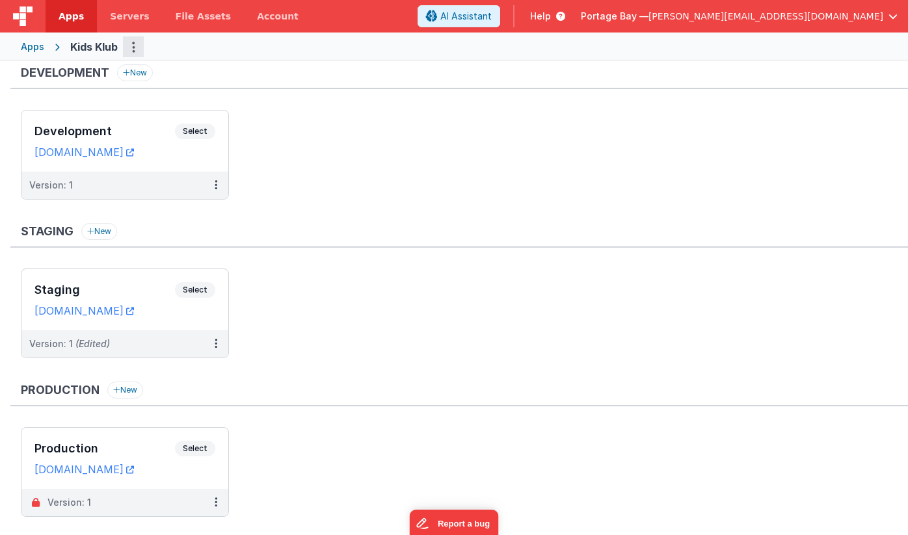
click at [133, 47] on icon "Options" at bounding box center [133, 47] width 3 height 1
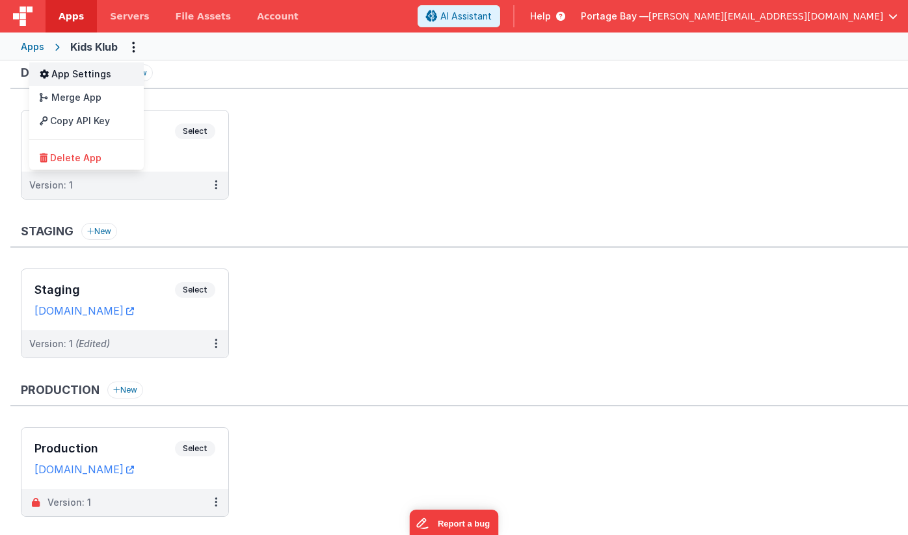
click at [90, 72] on link "App Settings" at bounding box center [86, 73] width 114 height 23
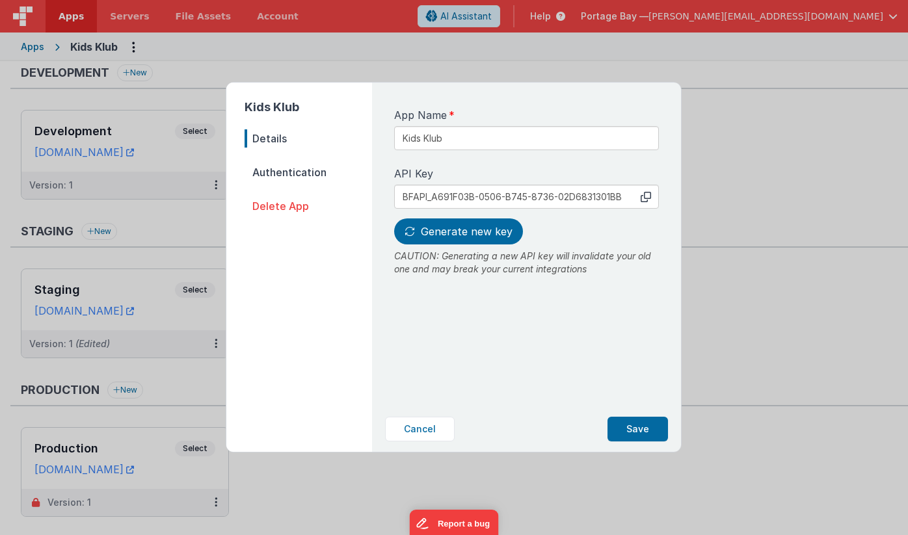
click at [278, 172] on span "Authentication" at bounding box center [308, 172] width 127 height 18
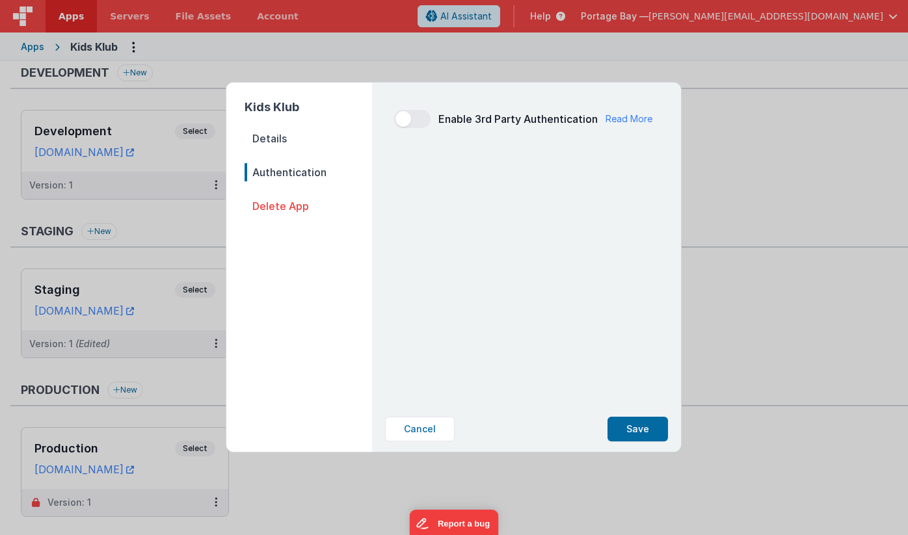
click at [265, 131] on span "Details" at bounding box center [308, 138] width 127 height 18
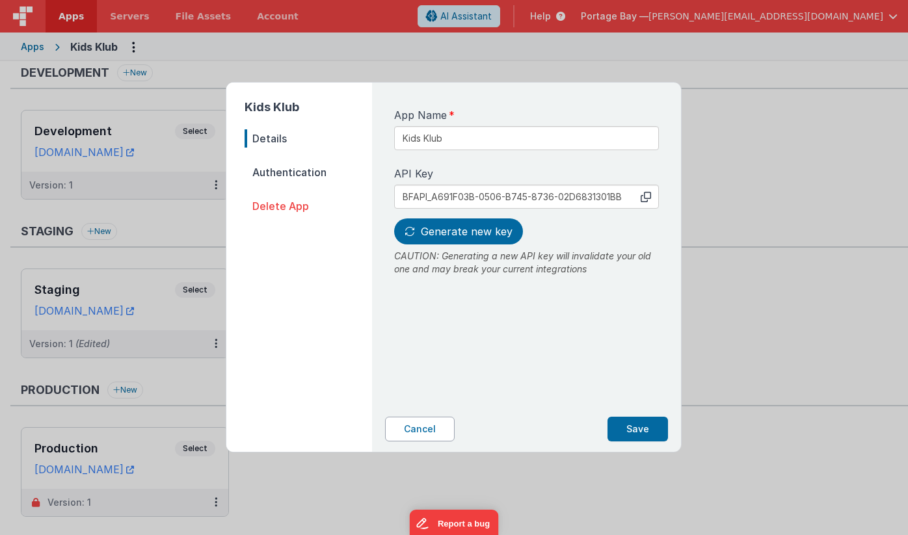
click at [436, 427] on button "Cancel" at bounding box center [420, 429] width 70 height 25
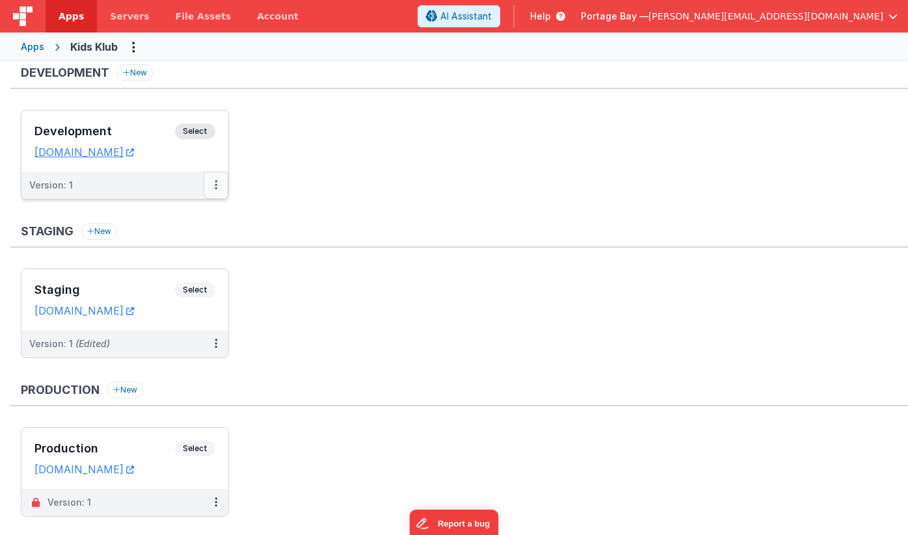
click at [215, 185] on icon at bounding box center [216, 185] width 3 height 1
click at [330, 205] on div at bounding box center [454, 267] width 908 height 535
click at [65, 16] on span "Apps" at bounding box center [71, 16] width 25 height 13
